Goal: Task Accomplishment & Management: Manage account settings

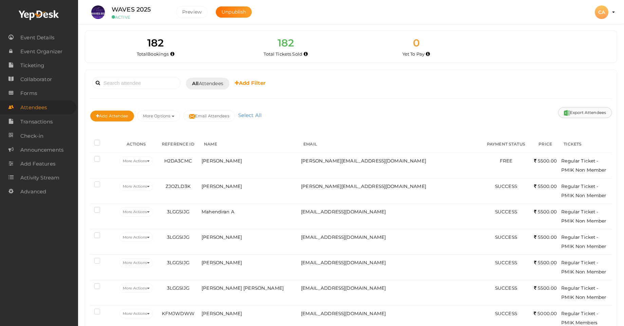
click at [587, 117] on button "Export Attendees" at bounding box center [585, 112] width 54 height 11
click at [576, 112] on button "Export Attendees" at bounding box center [585, 112] width 54 height 11
click at [37, 70] on span "Ticketing" at bounding box center [32, 66] width 24 height 14
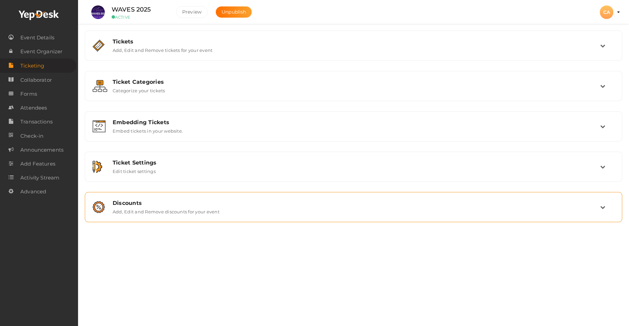
click at [183, 207] on label "Add, Edit and Remove discounts for your event" at bounding box center [166, 210] width 107 height 8
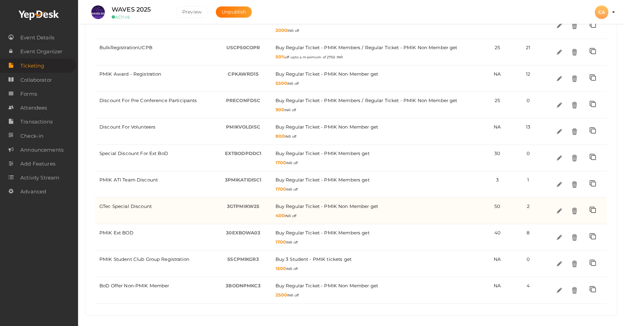
scroll to position [346, 0]
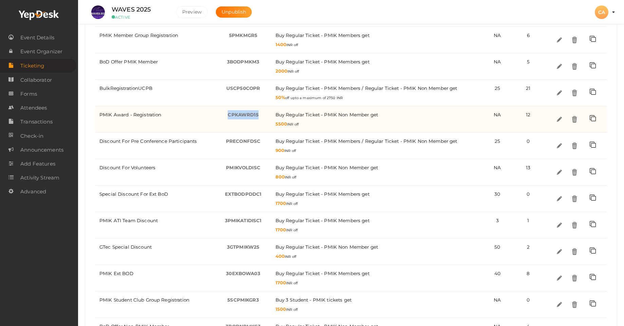
drag, startPoint x: 260, startPoint y: 115, endPoint x: 227, endPoint y: 114, distance: 33.2
click at [227, 114] on div "CPKAWRD15 -" at bounding box center [243, 114] width 48 height 9
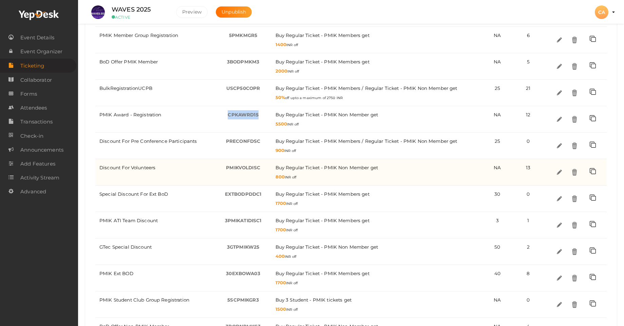
copy span "CPKAWRD15"
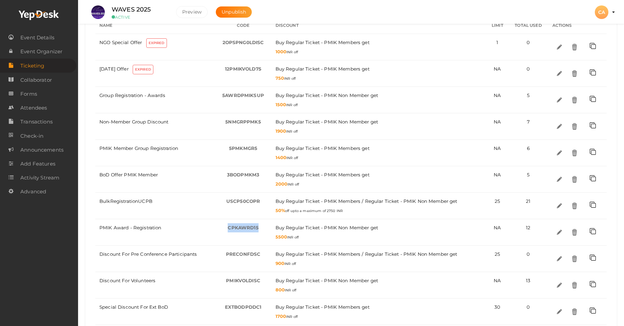
scroll to position [223, 0]
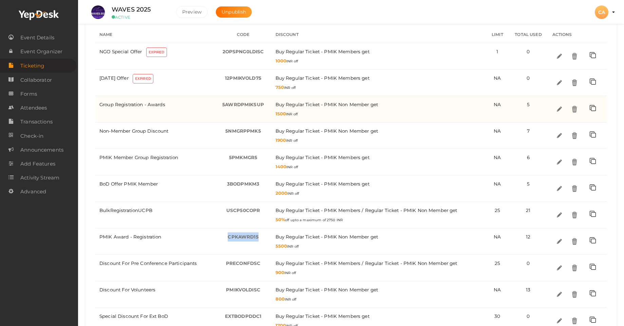
drag, startPoint x: 274, startPoint y: 113, endPoint x: 287, endPoint y: 114, distance: 12.6
click at [287, 114] on td "Buy Regular Ticket - PMIK Non Member / get 1500 INR off" at bounding box center [378, 109] width 215 height 26
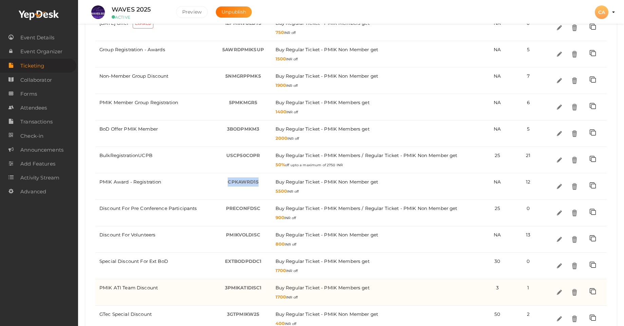
scroll to position [264, 0]
